Goal: Navigation & Orientation: Go to known website

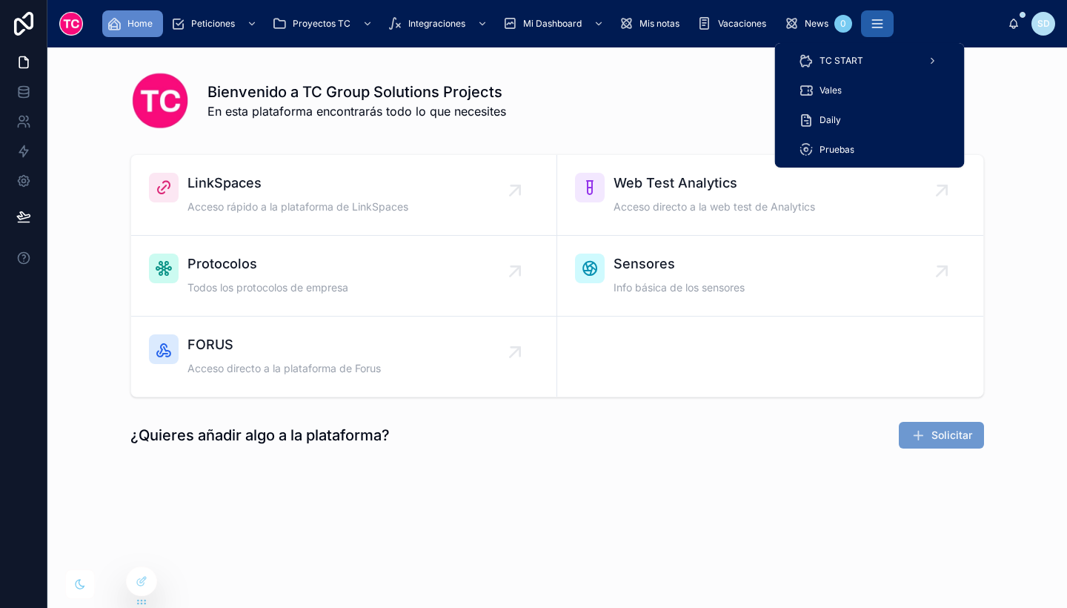
click at [871, 27] on icon "scrollable content" at bounding box center [877, 23] width 15 height 15
click at [870, 64] on div "TC START" at bounding box center [870, 61] width 142 height 24
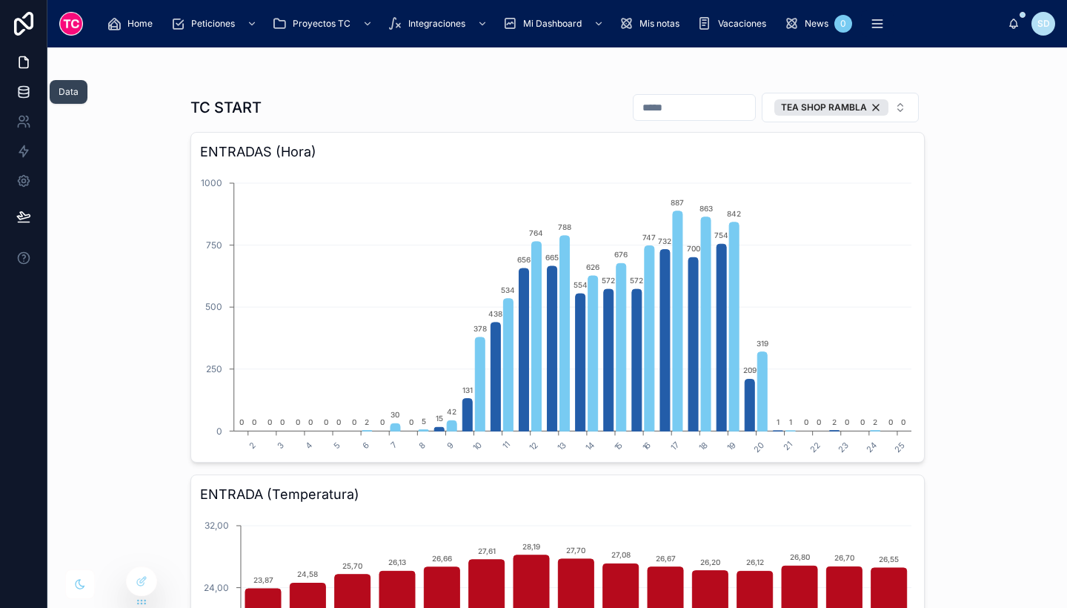
click at [30, 91] on icon at bounding box center [23, 91] width 15 height 15
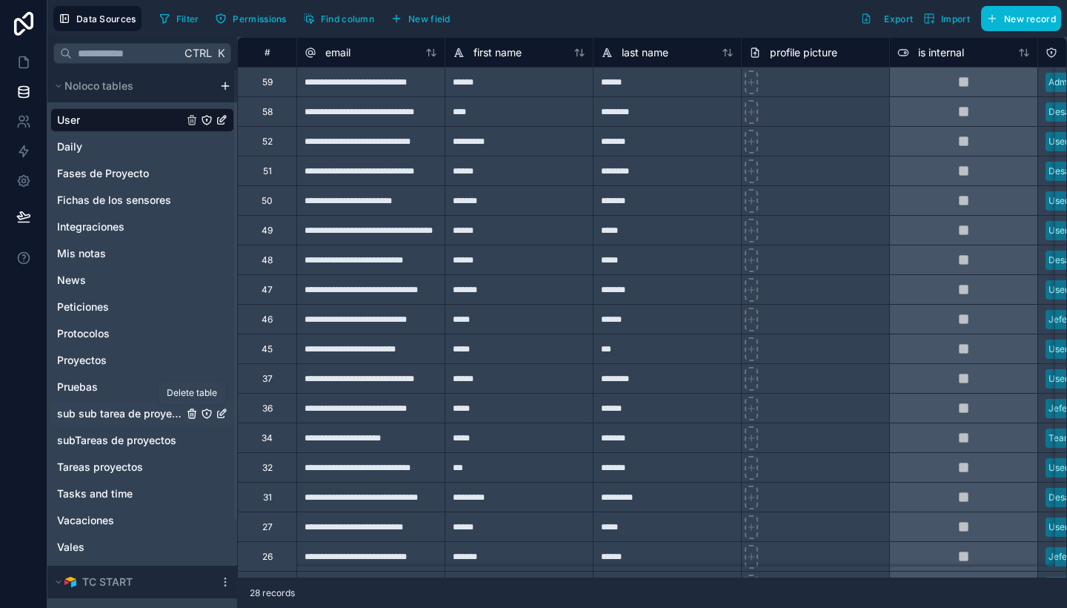
scroll to position [107, 0]
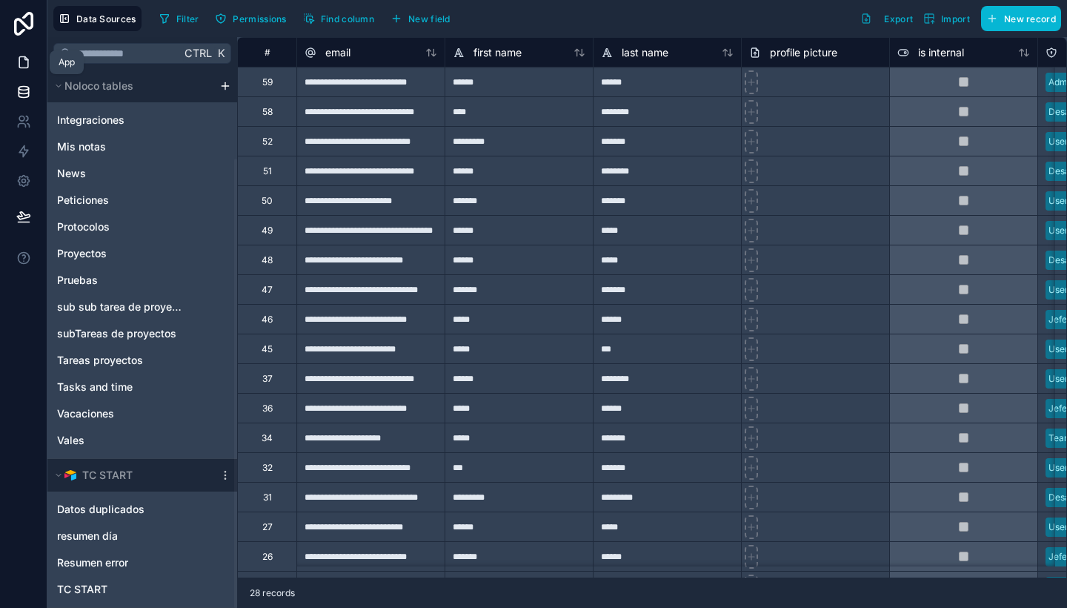
click at [10, 48] on link at bounding box center [23, 62] width 47 height 30
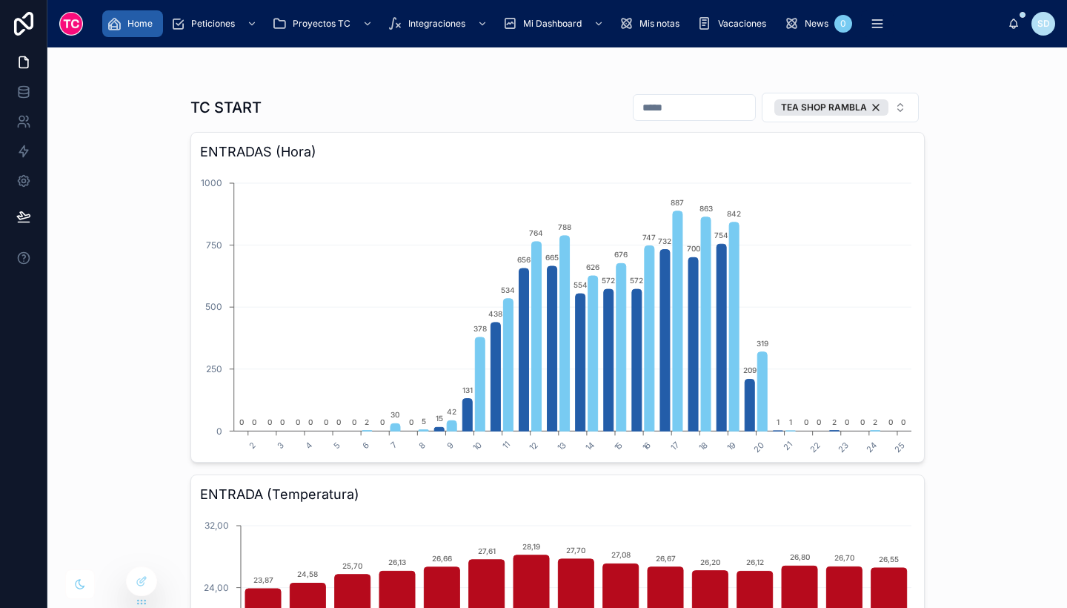
click at [132, 26] on span "Home" at bounding box center [139, 24] width 25 height 12
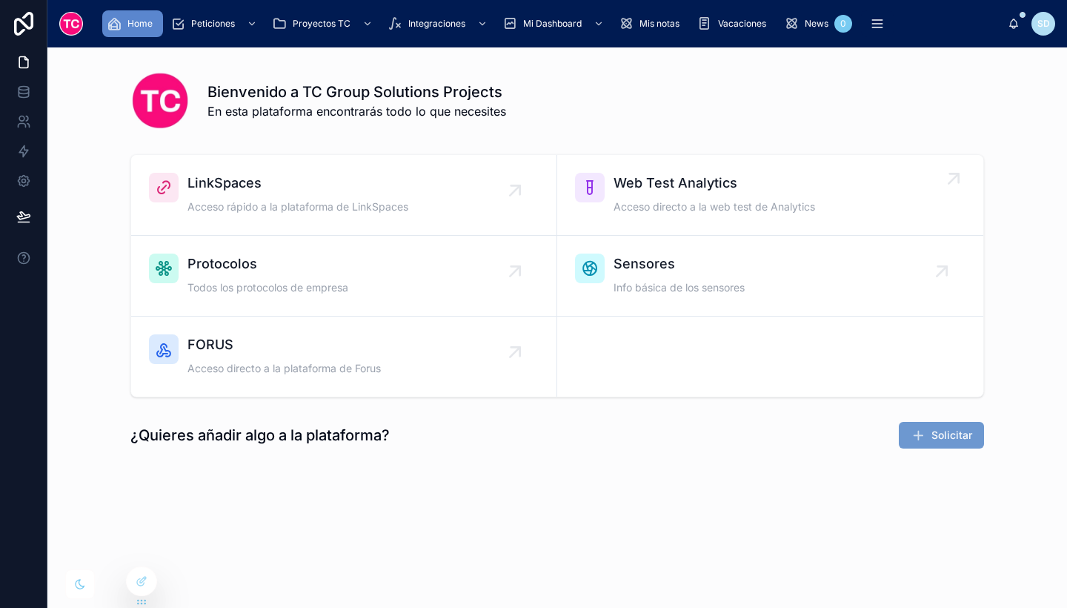
click at [685, 202] on span "Acceso directo a la web test de Analytics" at bounding box center [715, 206] width 202 height 15
click at [313, 205] on span "Acceso rápido a la plataforma de LinkSpaces" at bounding box center [297, 206] width 221 height 15
